Goal: Check status: Check status

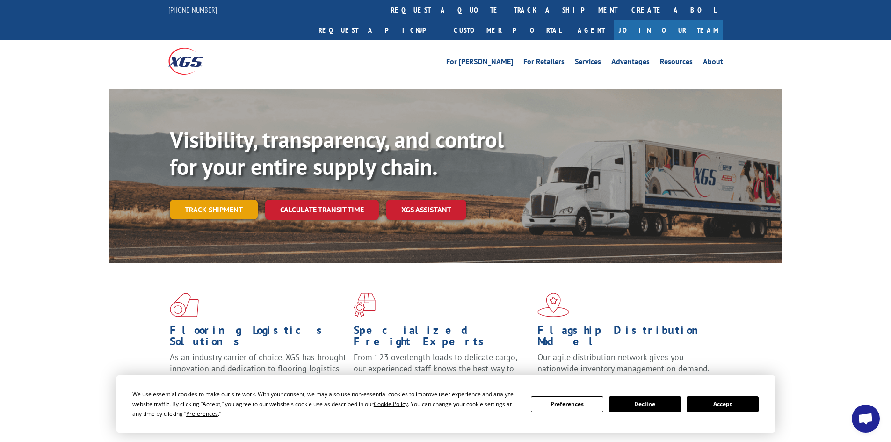
click at [235, 200] on link "Track shipment" at bounding box center [214, 210] width 88 height 20
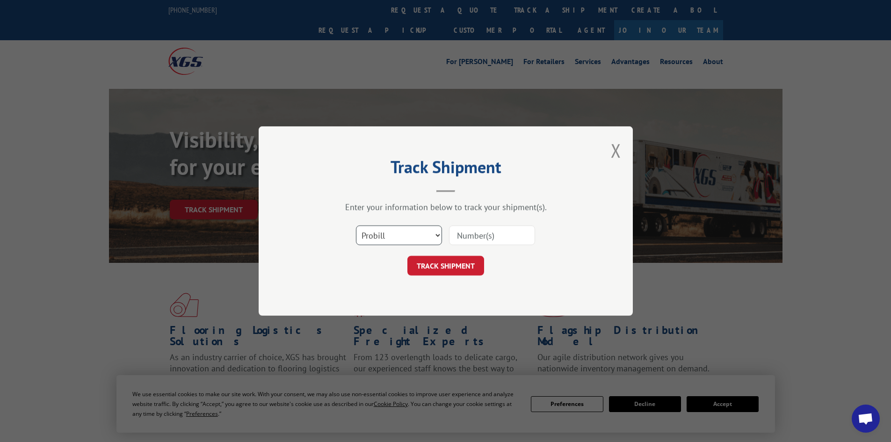
click at [427, 238] on select "Select category... Probill BOL PO" at bounding box center [399, 236] width 86 height 20
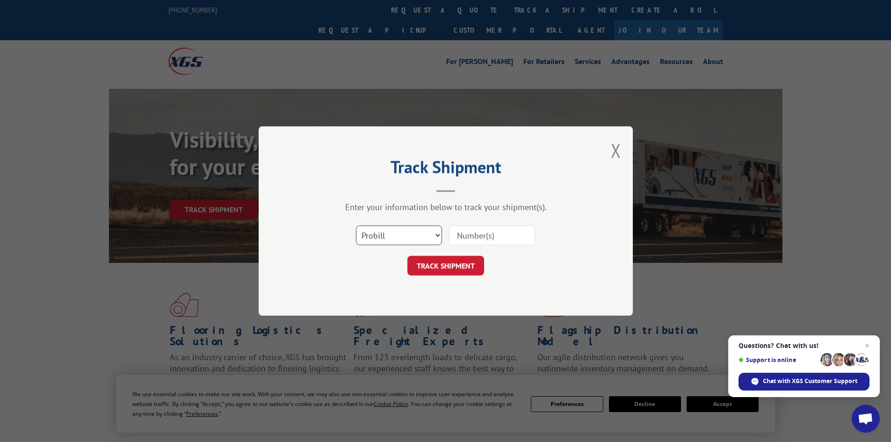
select select "bol"
click at [356, 226] on select "Select category... Probill BOL PO" at bounding box center [399, 236] width 86 height 20
click at [489, 218] on div "Enter your information below to track your shipment(s). Select category... Prob…" at bounding box center [446, 239] width 281 height 74
click at [491, 231] on input at bounding box center [492, 236] width 86 height 20
paste input "5093018"
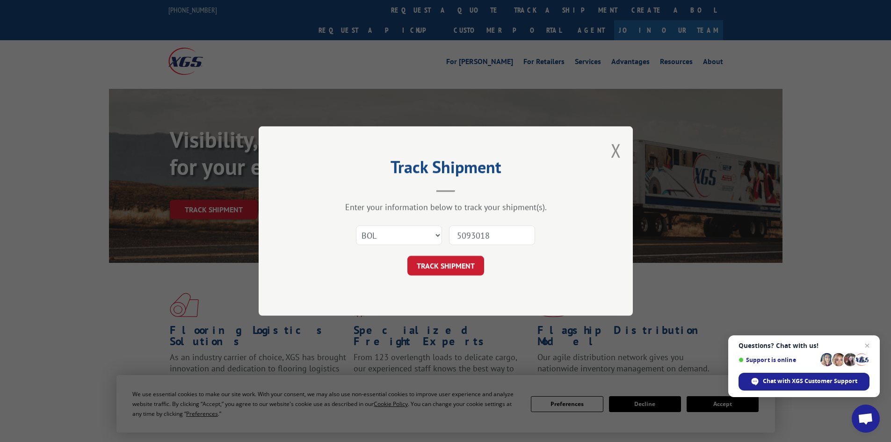
type input "5093018"
